Goal: Transaction & Acquisition: Subscribe to service/newsletter

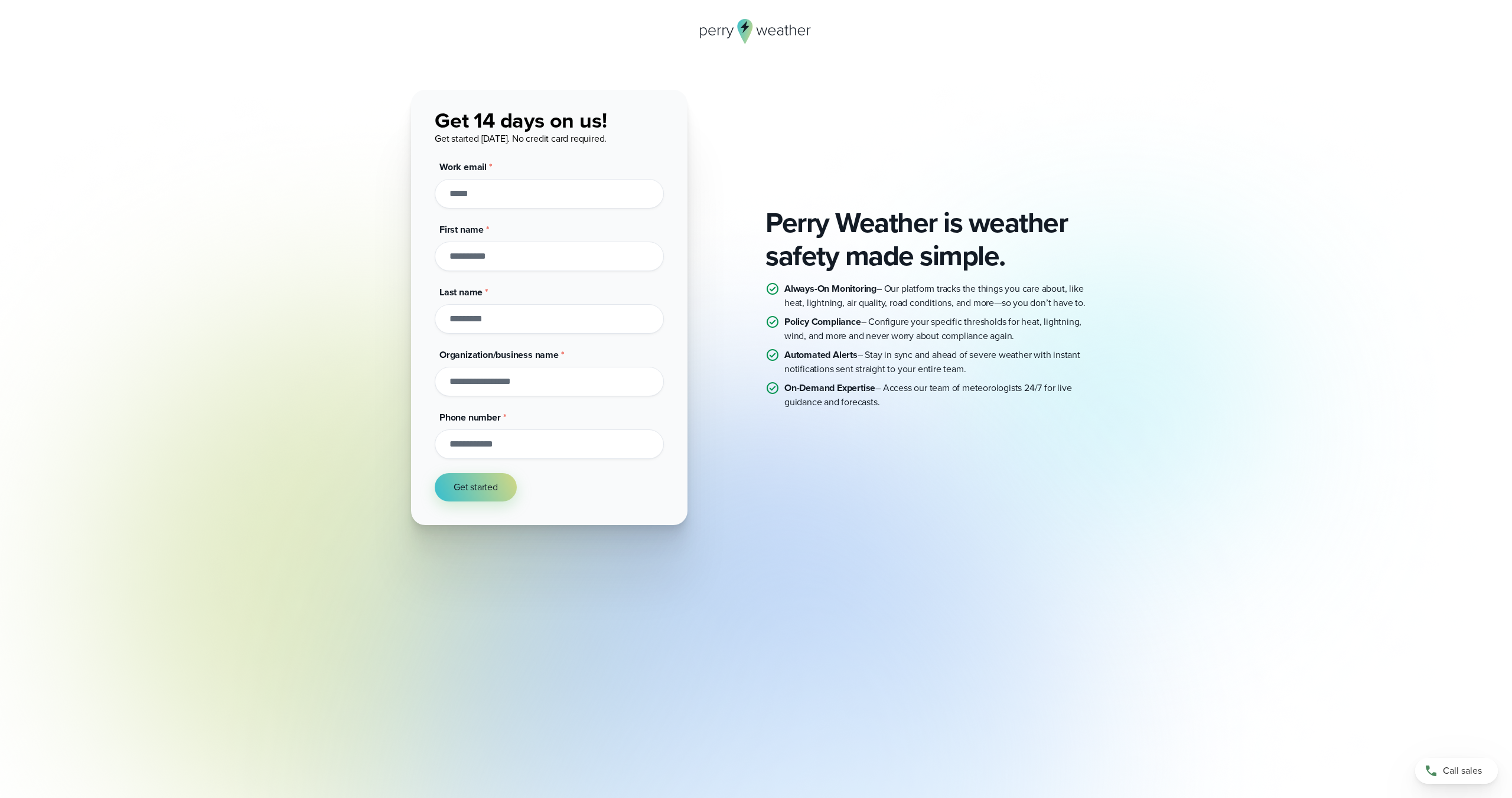
drag, startPoint x: 233, startPoint y: 135, endPoint x: 213, endPoint y: 142, distance: 21.2
